Goal: Task Accomplishment & Management: Use online tool/utility

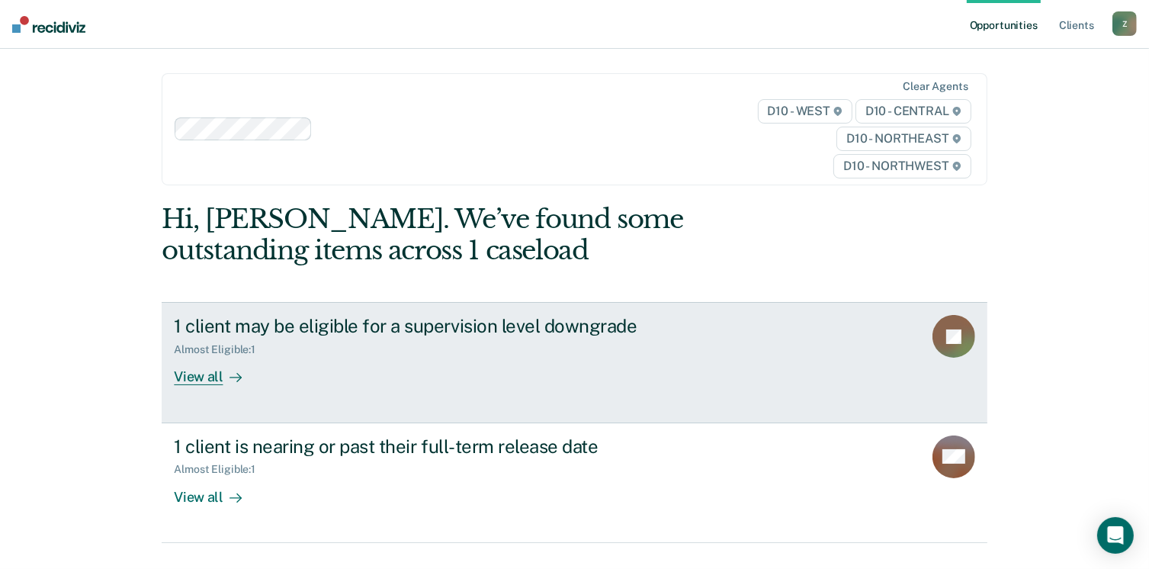
click at [198, 379] on div "View all" at bounding box center [216, 371] width 85 height 30
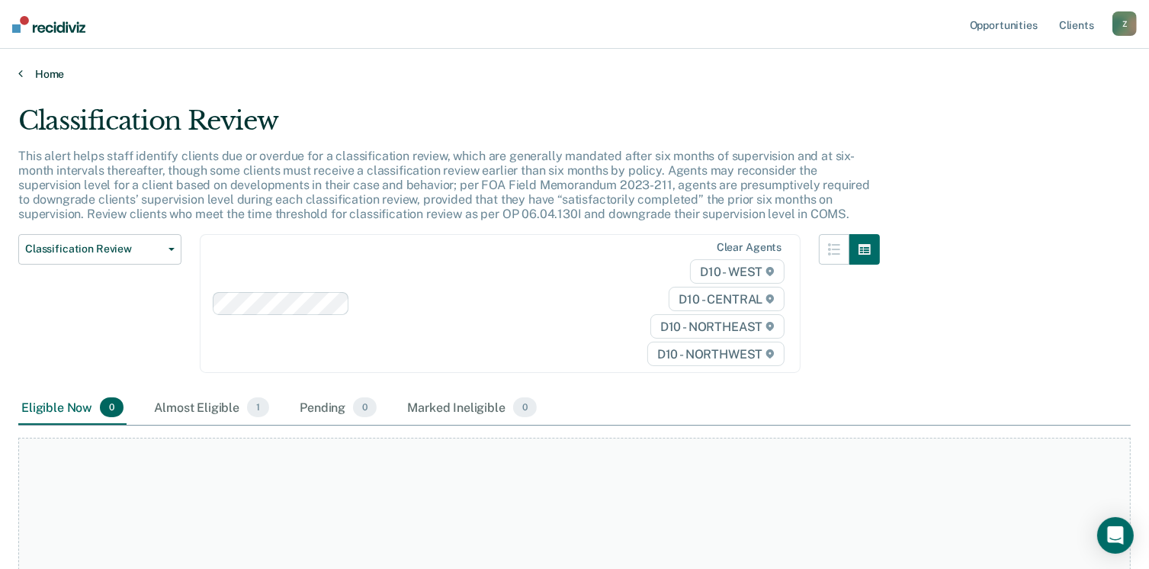
click at [21, 75] on icon at bounding box center [20, 73] width 5 height 12
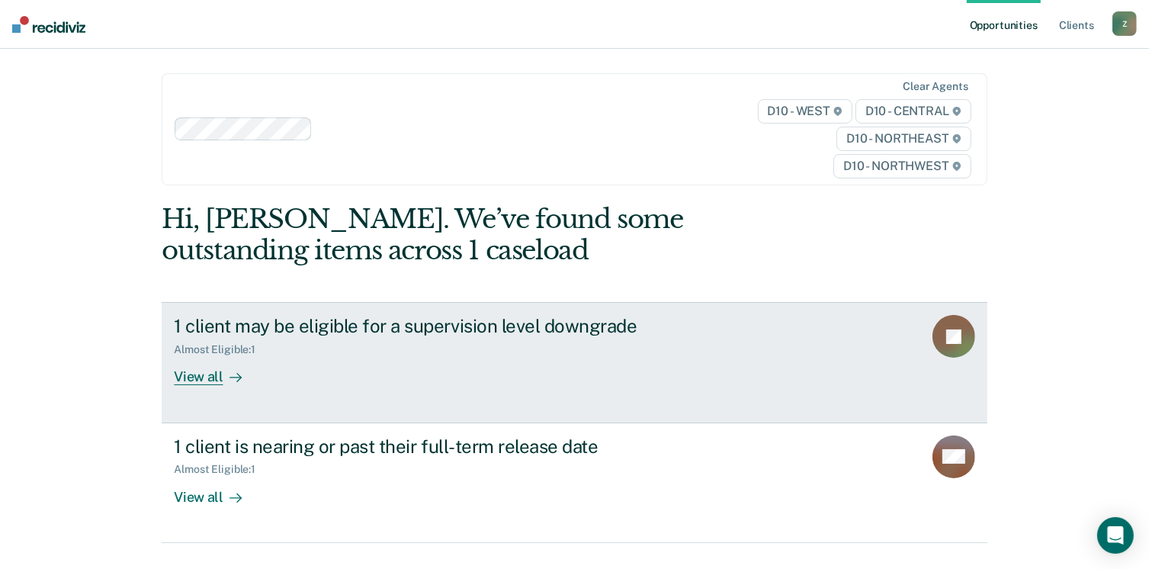
click at [961, 346] on icon at bounding box center [979, 337] width 69 height 76
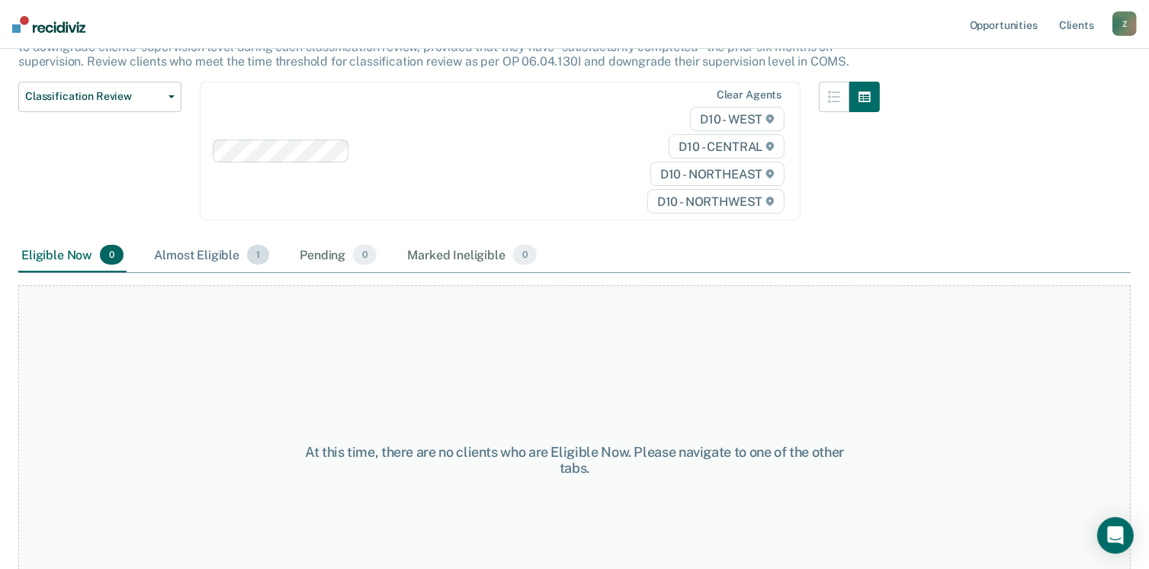
click at [204, 248] on div "Almost Eligible 1" at bounding box center [211, 256] width 121 height 34
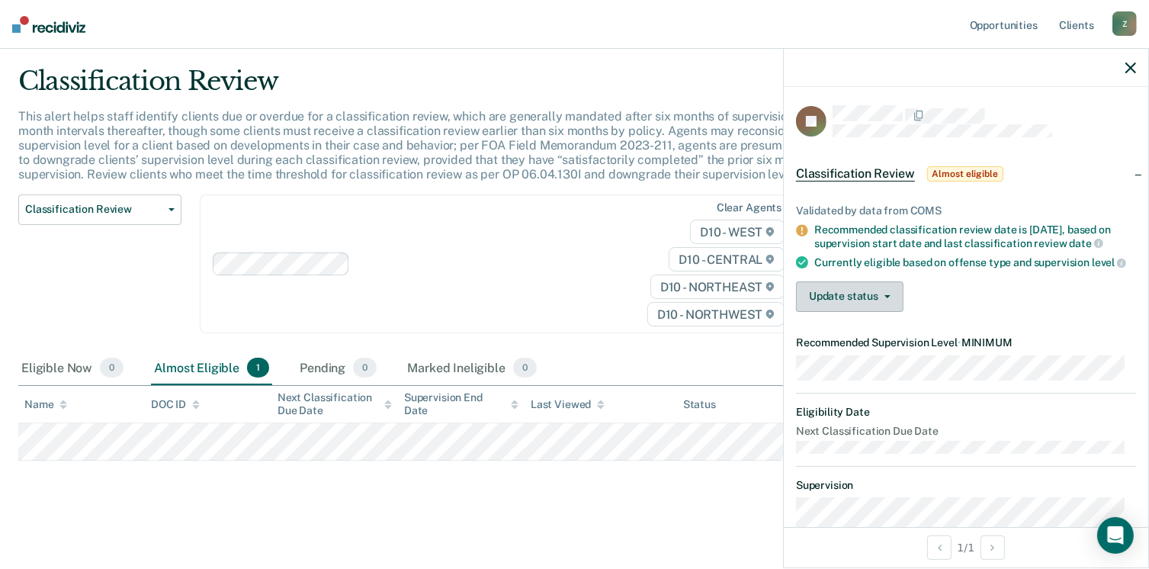
click at [894, 312] on button "Update status" at bounding box center [850, 296] width 108 height 30
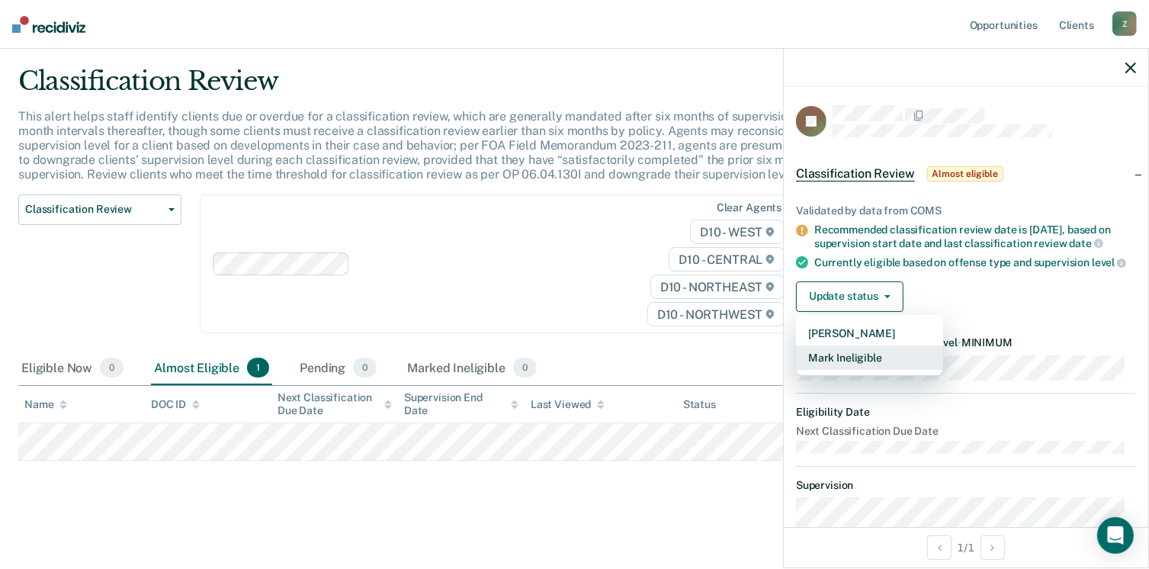
click at [884, 370] on button "Mark Ineligible" at bounding box center [869, 357] width 147 height 24
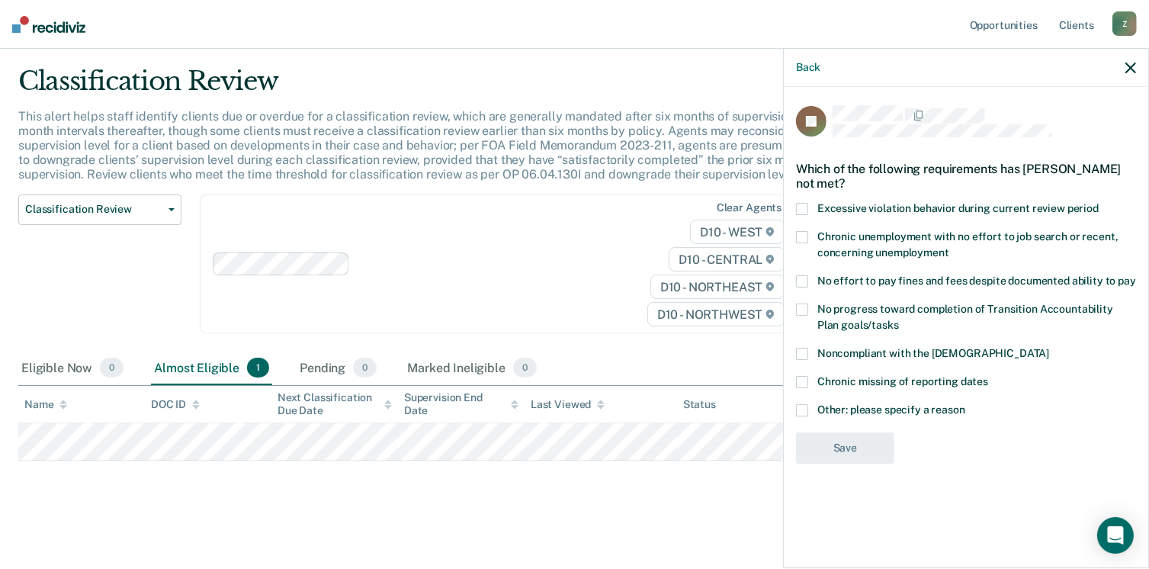
click at [802, 360] on label "Noncompliant with the [DEMOGRAPHIC_DATA]" at bounding box center [966, 356] width 340 height 16
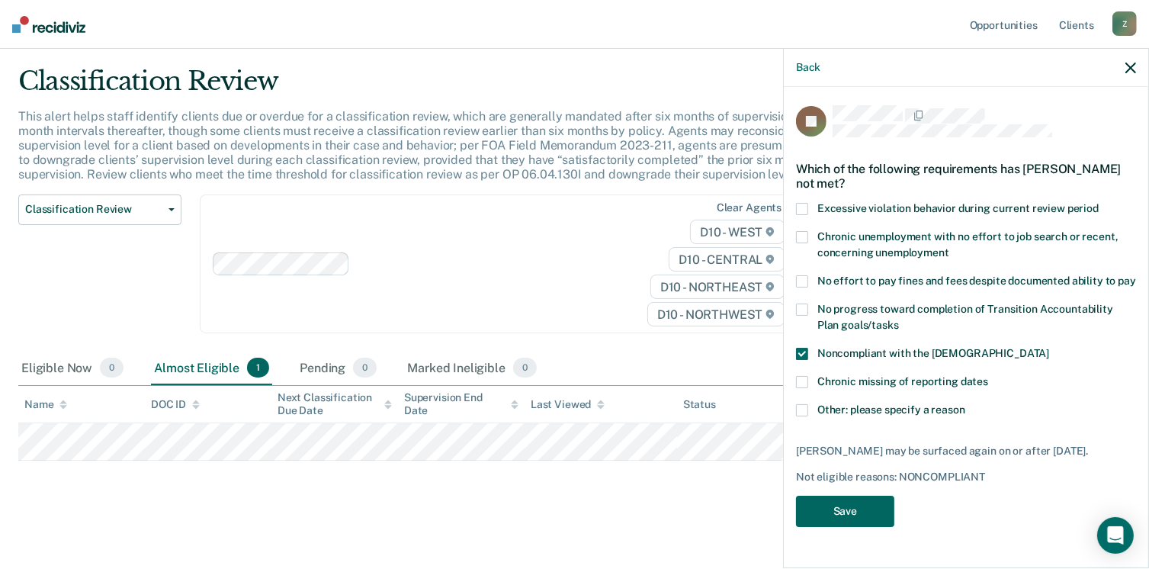
click at [843, 512] on button "Save" at bounding box center [845, 511] width 98 height 31
